Goal: Find specific page/section: Find specific page/section

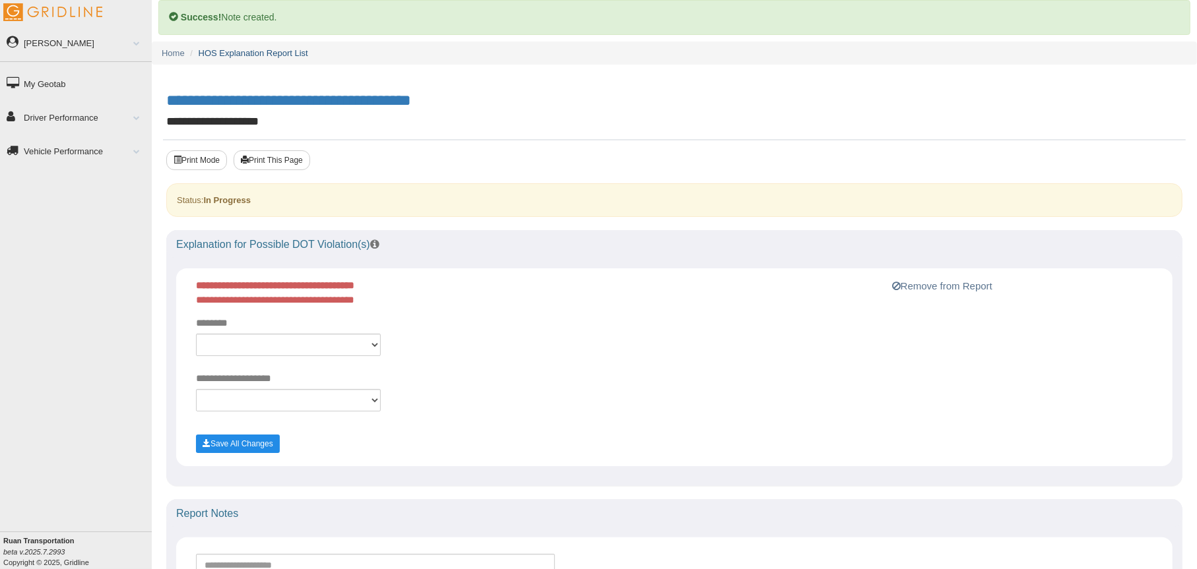
click at [237, 49] on link "HOS Explanation Report List" at bounding box center [254, 53] width 110 height 10
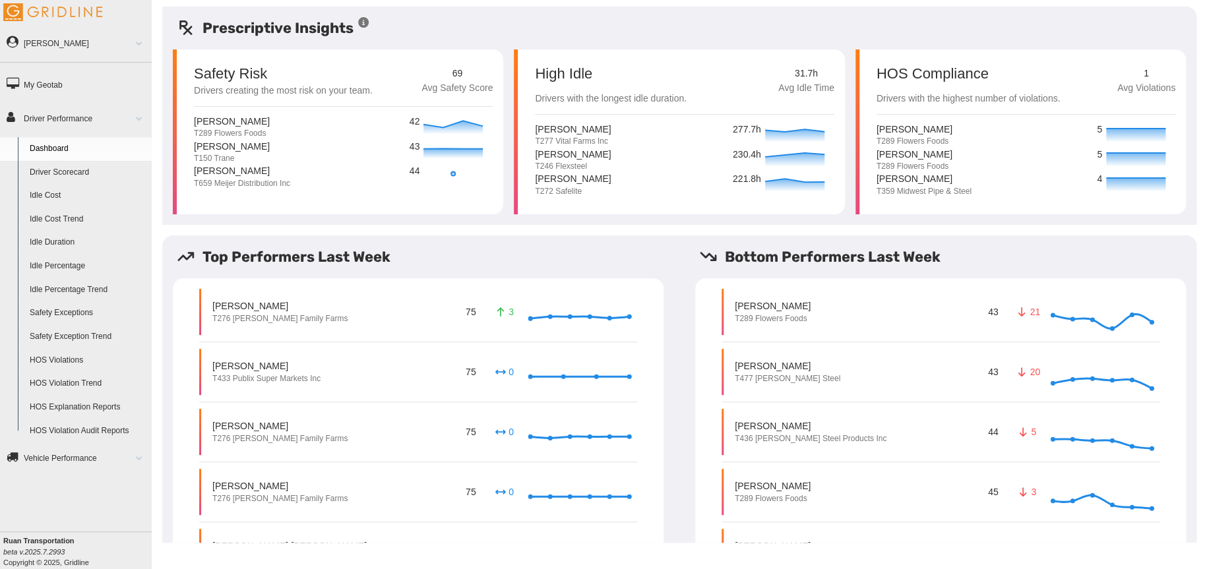
click at [86, 404] on link "HOS Explanation Reports" at bounding box center [88, 408] width 128 height 24
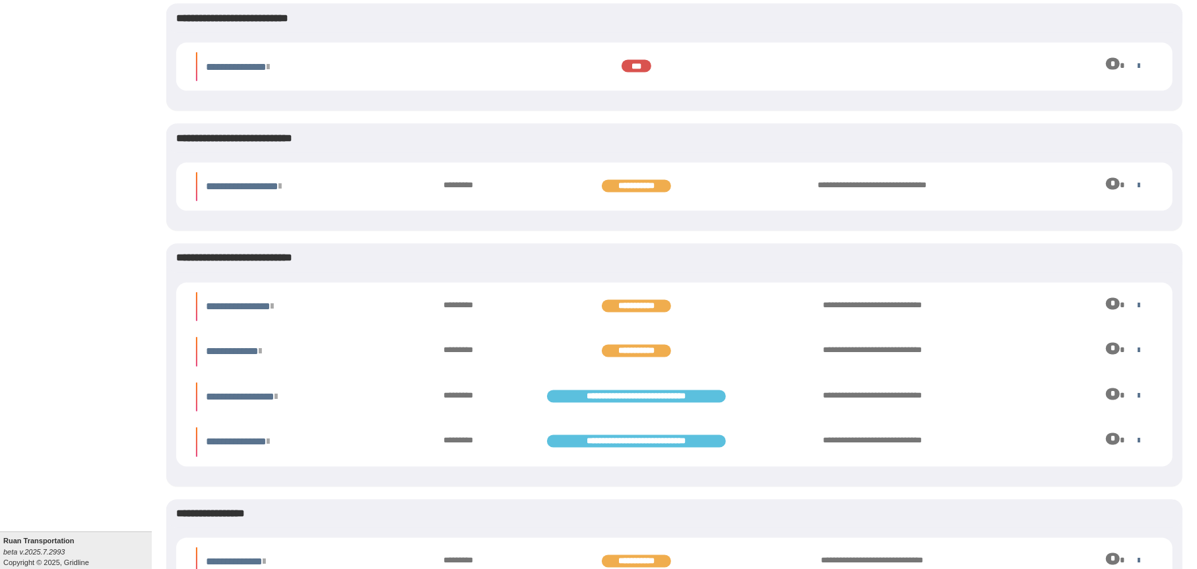
scroll to position [2045, 0]
